Goal: Information Seeking & Learning: Learn about a topic

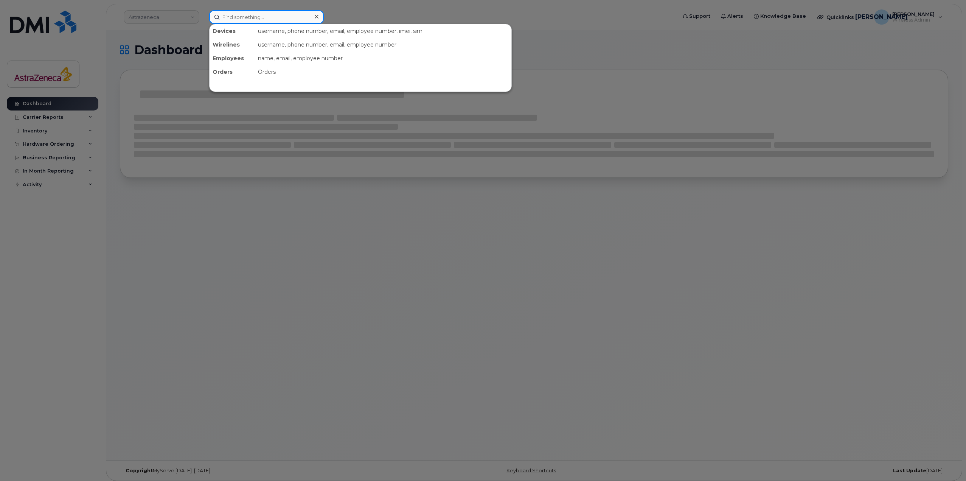
click at [273, 13] on input at bounding box center [266, 17] width 115 height 14
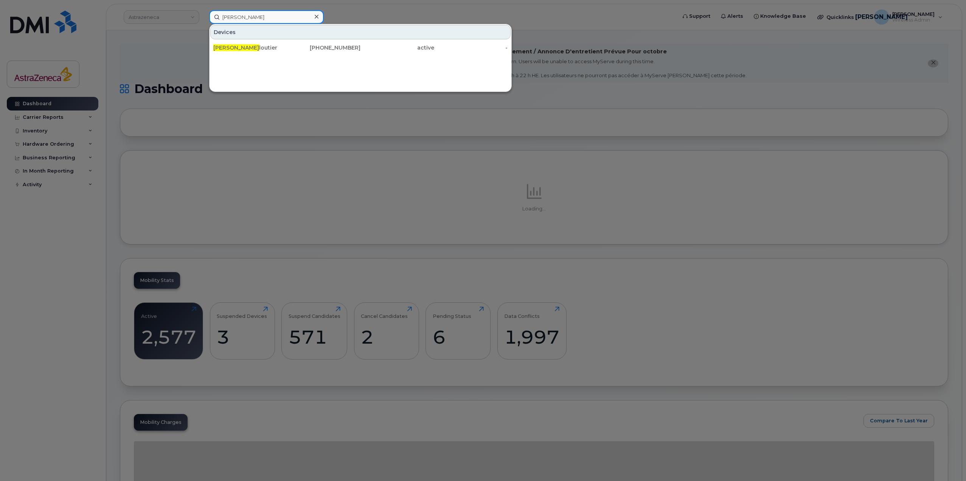
type input "alain c"
click at [286, 48] on div "Alain C loutier" at bounding box center [250, 48] width 74 height 8
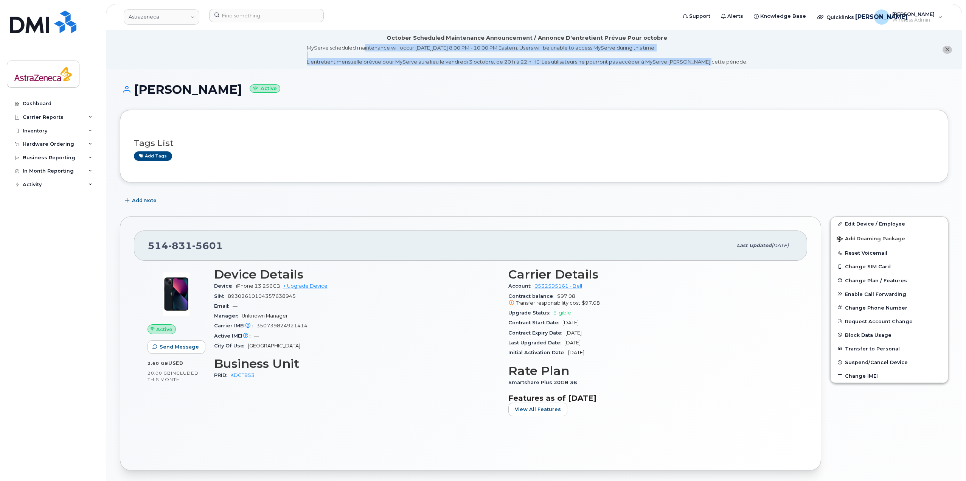
drag, startPoint x: 383, startPoint y: 37, endPoint x: 713, endPoint y: 62, distance: 331.8
click at [713, 62] on div "October Scheduled Maintenance Announcement / Annonce D'entretient Prévue Pour o…" at bounding box center [527, 49] width 440 height 31
click at [713, 62] on div "MyServe scheduled maintenance will occur [DATE][DATE] 8:00 PM - 10:00 PM Easter…" at bounding box center [527, 54] width 440 height 21
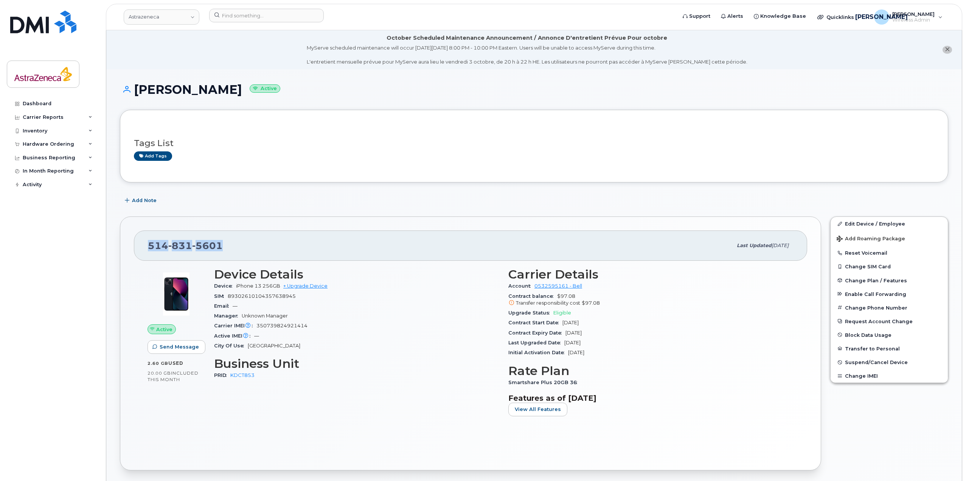
drag, startPoint x: 240, startPoint y: 253, endPoint x: 113, endPoint y: 260, distance: 127.2
click at [346, 351] on div "Device Details Device iPhone 13 256GB + Upgrade Device SIM [TECHNICAL_ID] Email…" at bounding box center [356, 345] width 294 height 164
drag, startPoint x: 138, startPoint y: 95, endPoint x: 102, endPoint y: 93, distance: 35.6
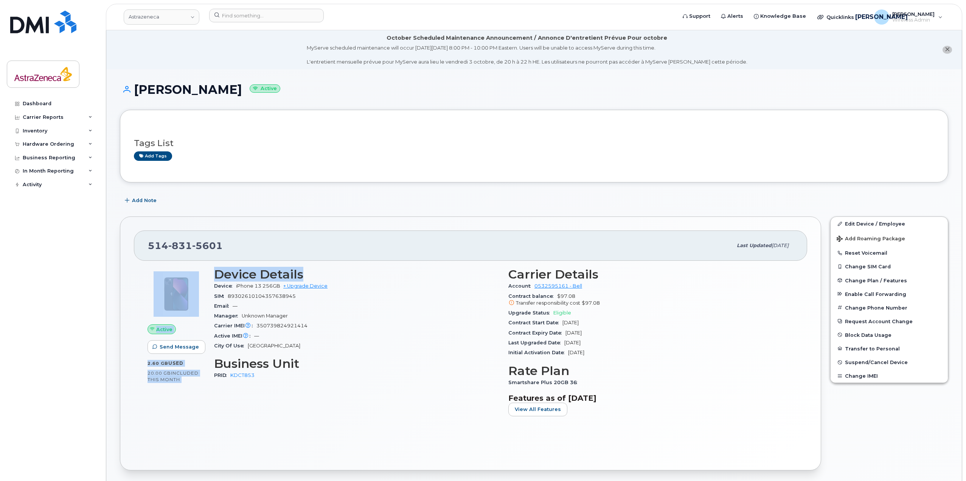
drag, startPoint x: 321, startPoint y: 274, endPoint x: 208, endPoint y: 271, distance: 113.1
click at [208, 271] on div "Active Send Message 2.60 GB  used 20.00 GB  included this month Device Details …" at bounding box center [470, 345] width 655 height 164
click at [341, 262] on div "Active Send Message 2.60 GB  used 20.00 GB  included this month Device Details …" at bounding box center [470, 358] width 673 height 195
drag, startPoint x: 339, startPoint y: 266, endPoint x: 204, endPoint y: 264, distance: 134.6
click at [204, 264] on div "Active Send Message 2.60 GB  used 20.00 GB  included this month Device Details …" at bounding box center [470, 345] width 655 height 164
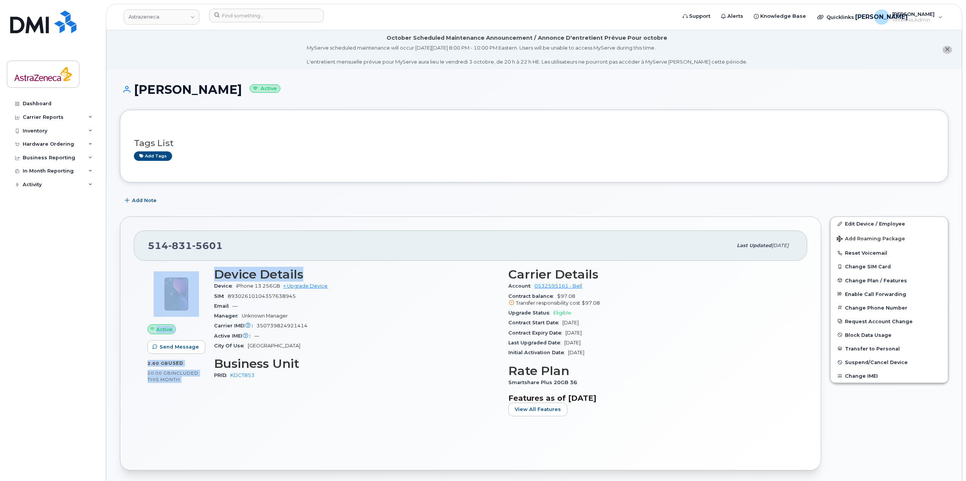
click at [244, 267] on h3 "Device Details" at bounding box center [356, 274] width 285 height 14
drag, startPoint x: 329, startPoint y: 263, endPoint x: 192, endPoint y: 268, distance: 136.6
click at [192, 268] on div "Active Send Message 2.60 GB  used 20.00 GB  included this month Device Details …" at bounding box center [470, 345] width 655 height 164
click at [271, 285] on span "iPhone 13 256GB" at bounding box center [258, 286] width 44 height 6
drag, startPoint x: 619, startPoint y: 397, endPoint x: 494, endPoint y: 290, distance: 164.4
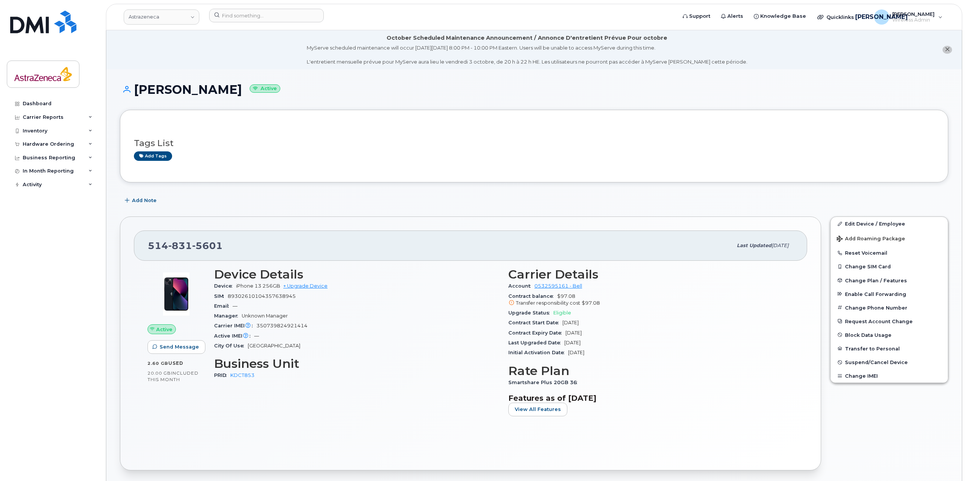
click at [494, 290] on div "Device Details Device iPhone 13 256GB + Upgrade Device SIM [TECHNICAL_ID] Email…" at bounding box center [503, 345] width 588 height 164
click at [494, 290] on div "Device iPhone 13 256GB + Upgrade Device" at bounding box center [356, 286] width 285 height 10
drag, startPoint x: 208, startPoint y: 275, endPoint x: 654, endPoint y: 391, distance: 461.1
click at [654, 391] on div "Active Send Message 2.60 GB  used 20.00 GB  included this month Device Details …" at bounding box center [470, 345] width 655 height 164
click at [654, 391] on div "Carrier Details Account 0532595161 - Bell Contract balance $97.08 Transfer resp…" at bounding box center [651, 345] width 294 height 164
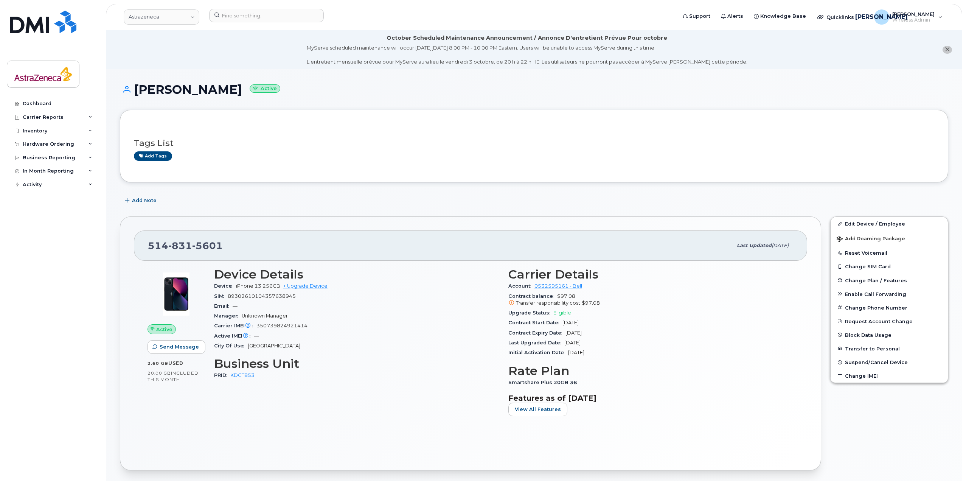
drag, startPoint x: 660, startPoint y: 397, endPoint x: 498, endPoint y: 465, distance: 175.7
click at [654, 393] on h3 "Features as of [DATE]" at bounding box center [650, 397] width 285 height 9
